Goal: Navigation & Orientation: Find specific page/section

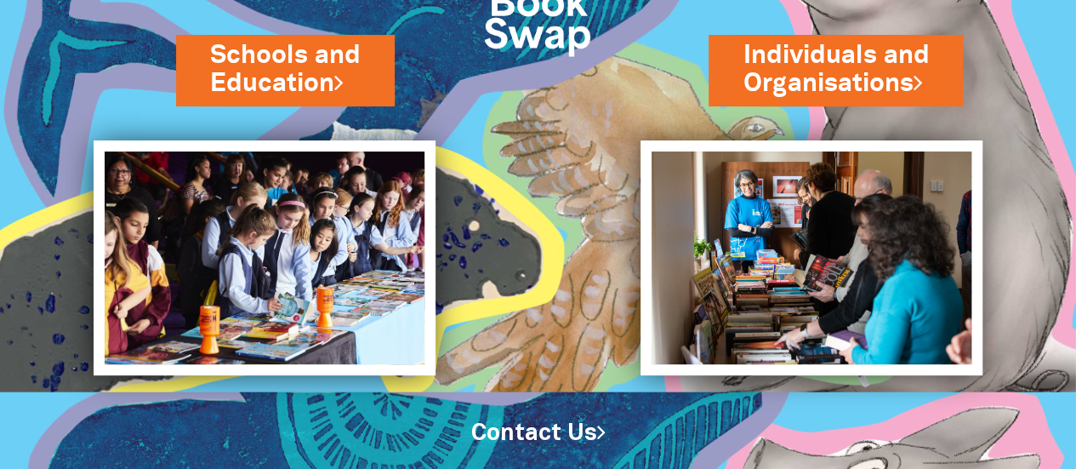
scroll to position [179, 0]
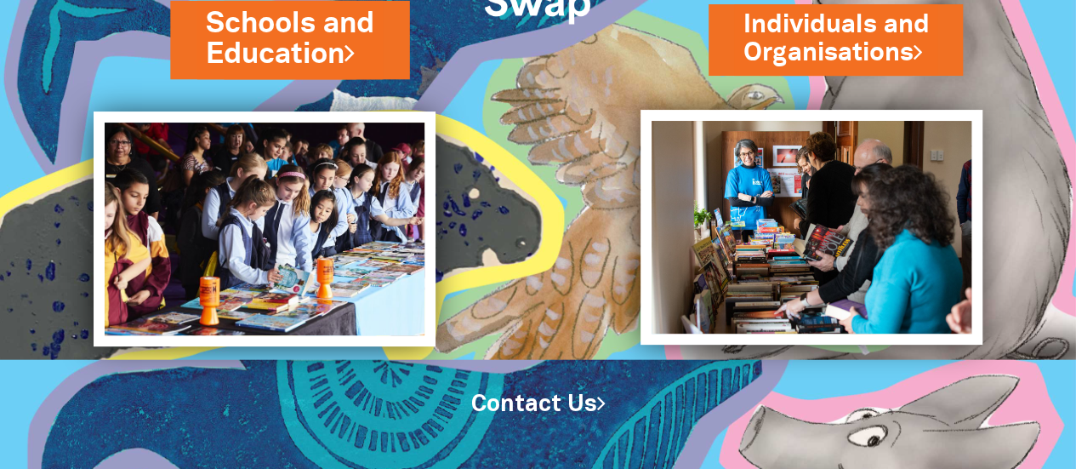
click at [316, 33] on link "Schools and Education" at bounding box center [290, 38] width 168 height 71
